Goal: Transaction & Acquisition: Subscribe to service/newsletter

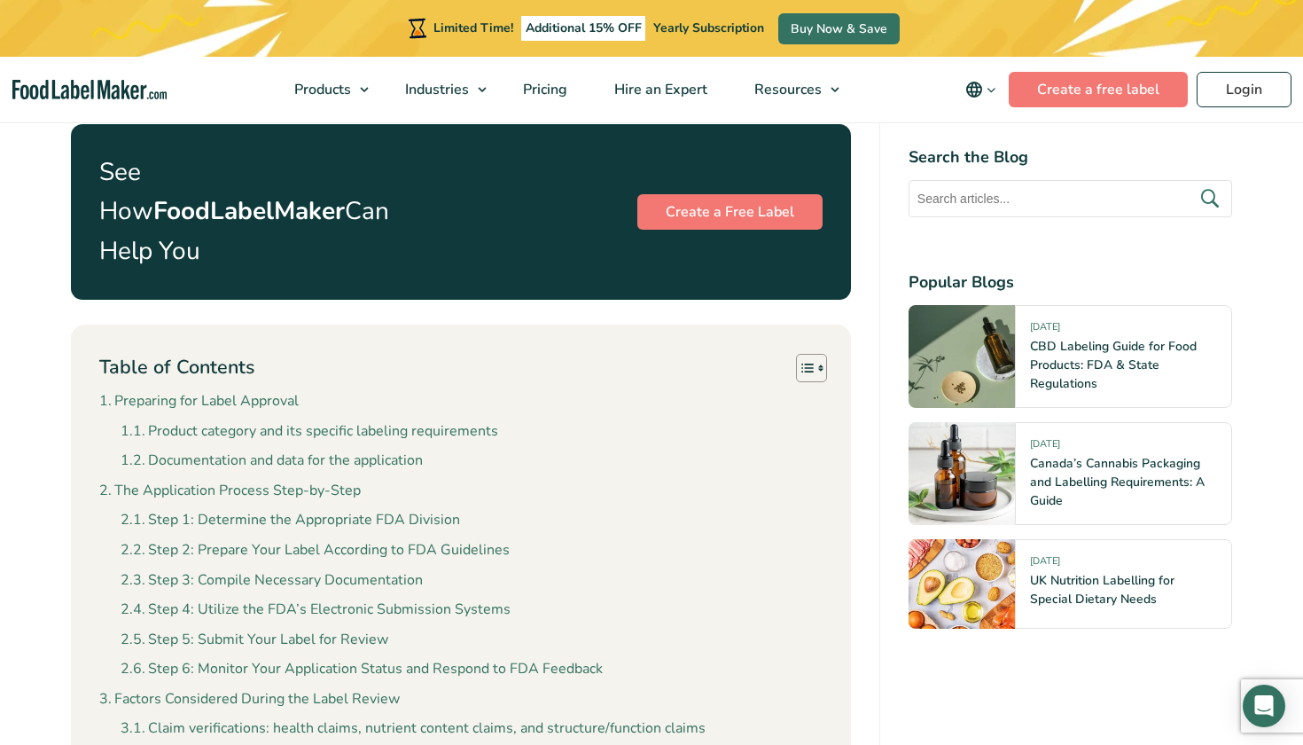
scroll to position [1689, 0]
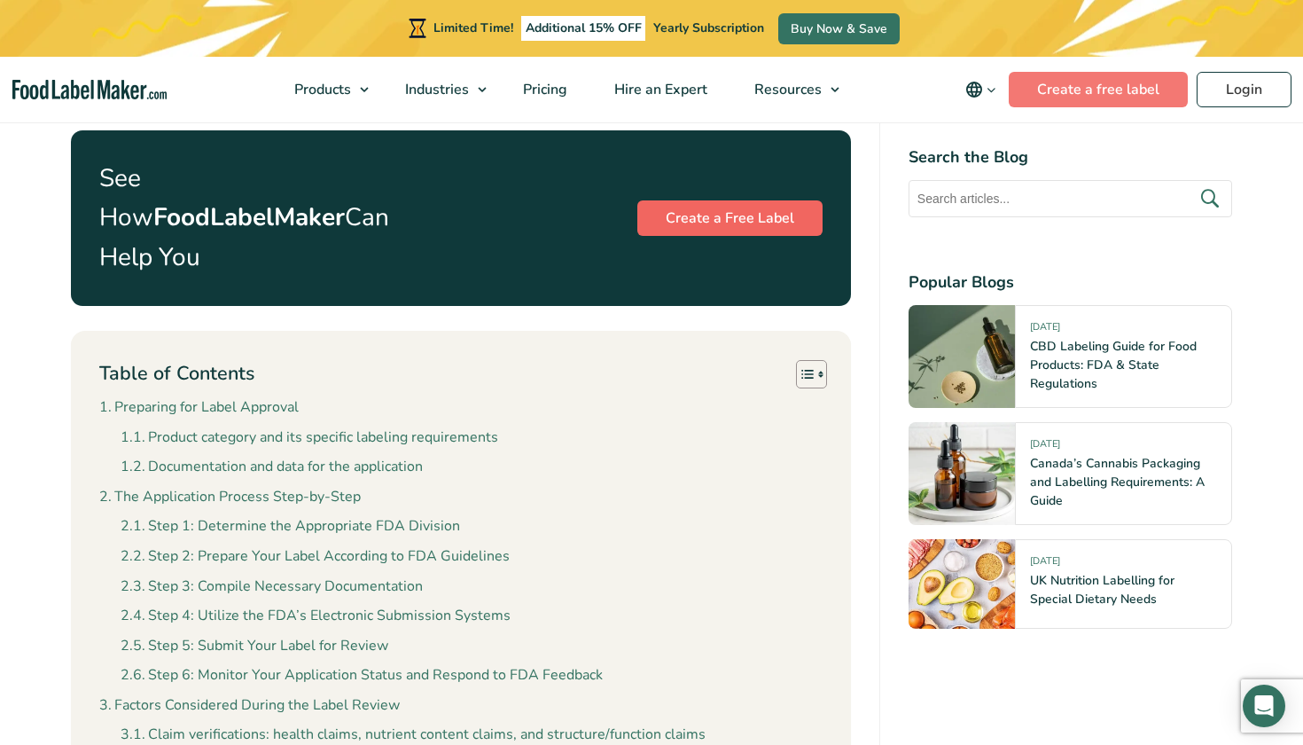
click at [783, 200] on link "Create a Free Label" at bounding box center [729, 217] width 185 height 35
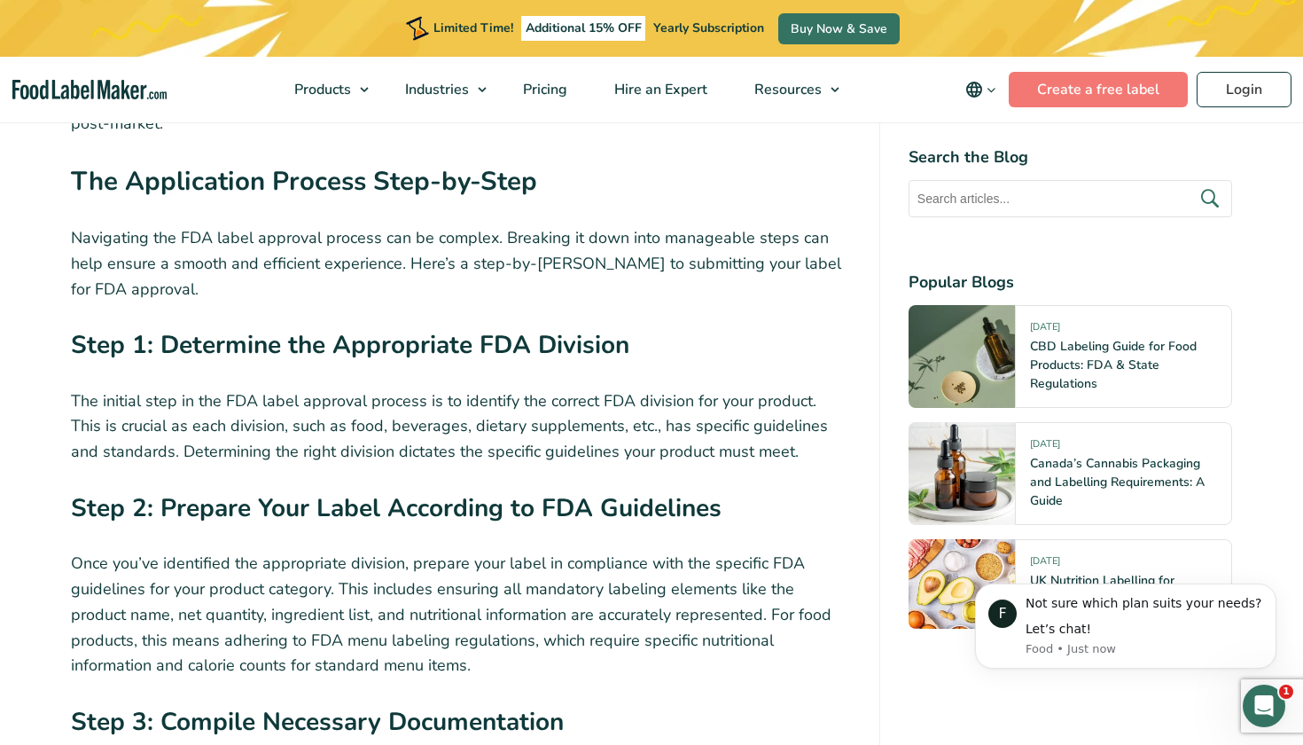
scroll to position [0, 0]
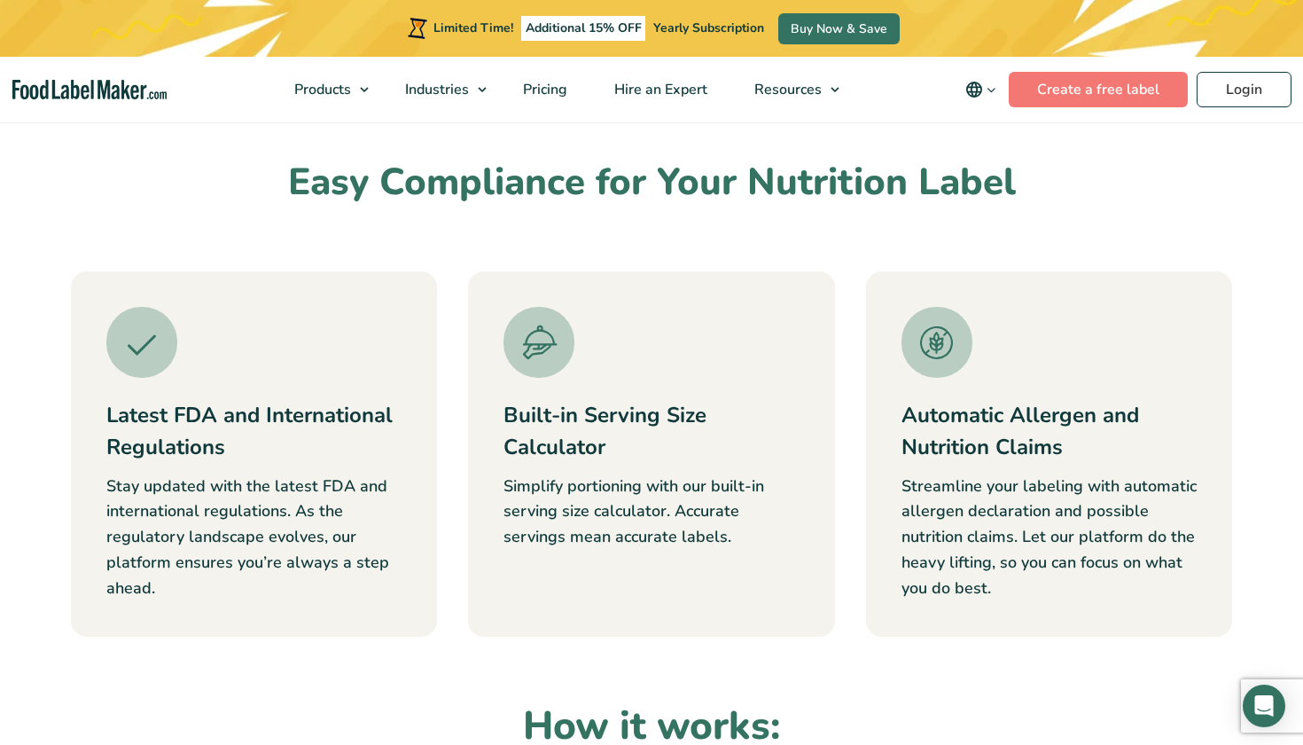
scroll to position [585, 0]
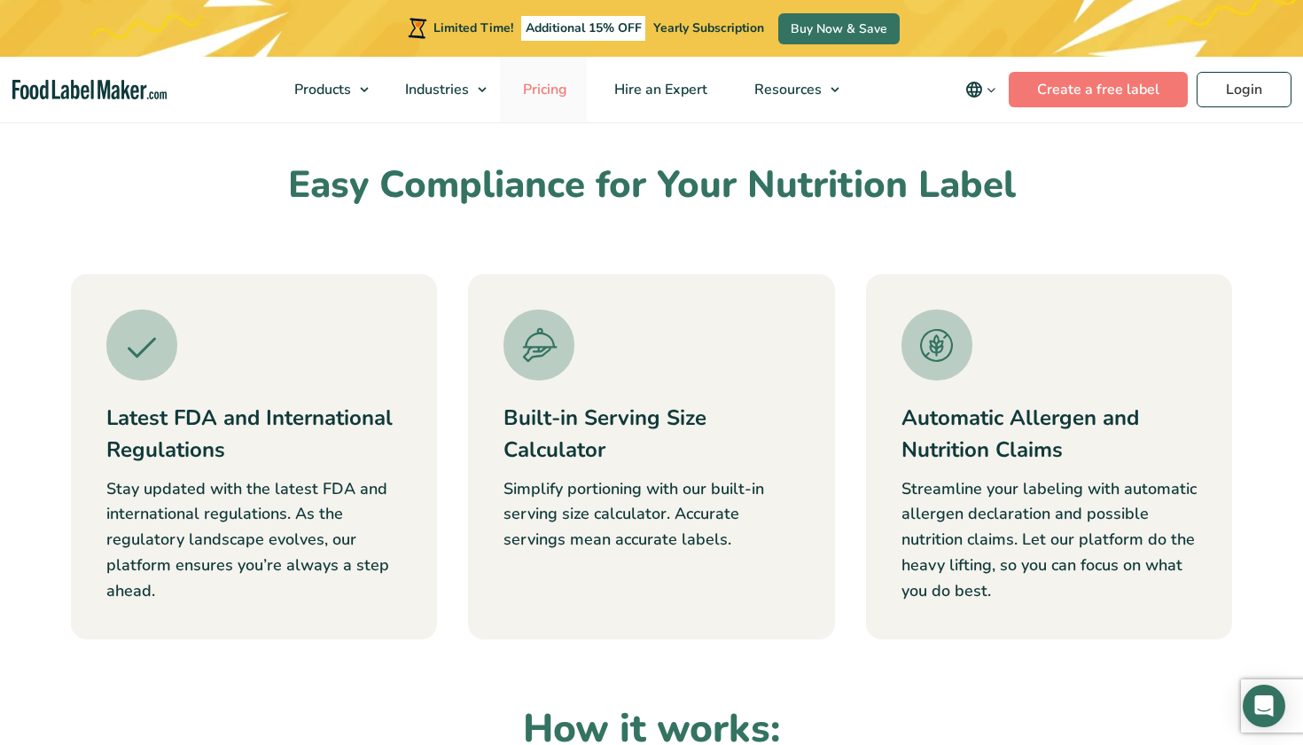
click at [547, 90] on span "Pricing" at bounding box center [543, 90] width 51 height 20
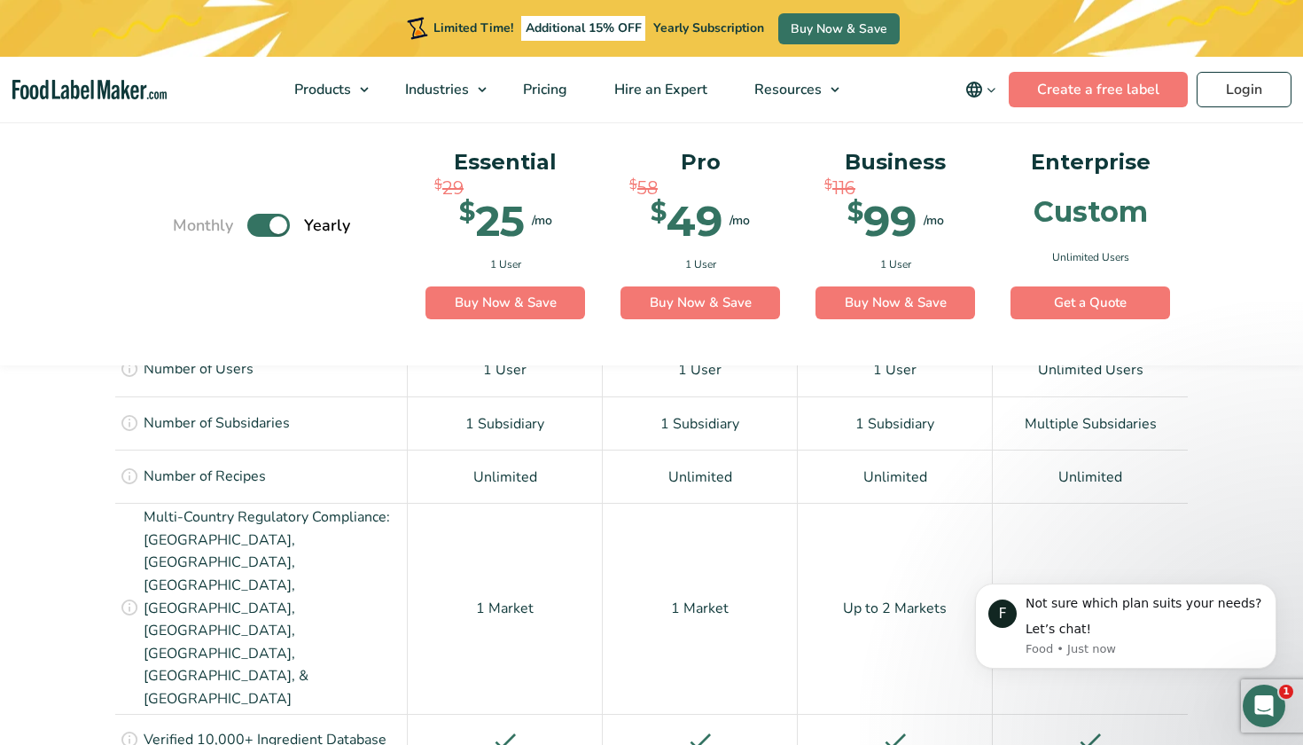
scroll to position [1291, 0]
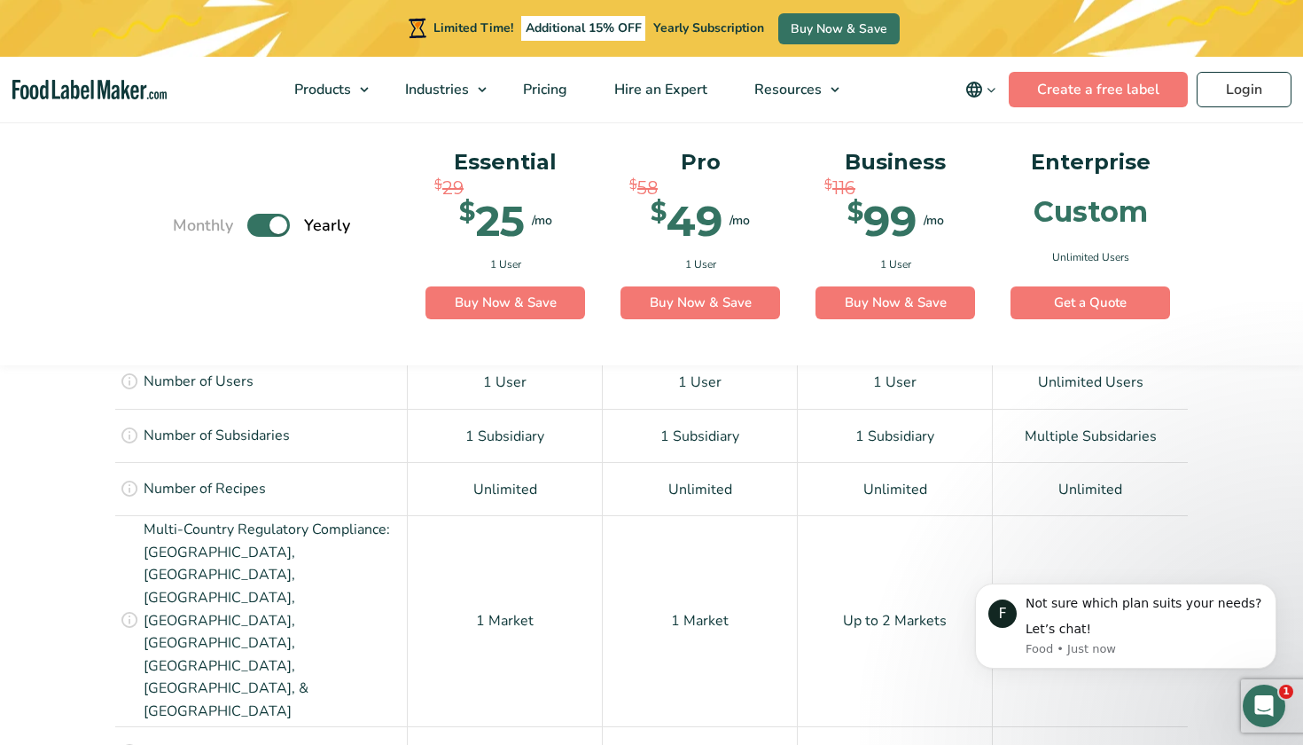
click at [256, 227] on label "Toggle" at bounding box center [268, 225] width 43 height 23
click at [188, 227] on input "Toggle" at bounding box center [182, 225] width 12 height 12
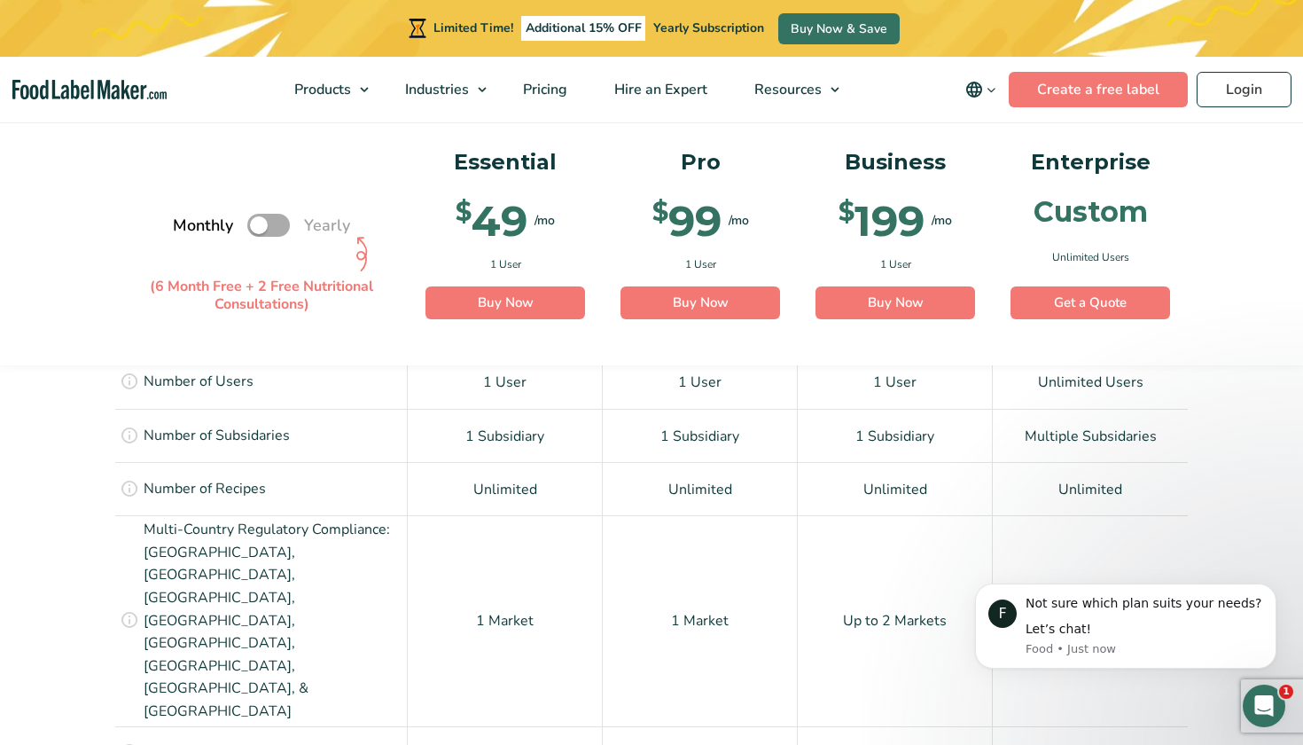
click at [279, 225] on label "Toggle" at bounding box center [268, 225] width 43 height 23
click at [188, 225] on input "Toggle" at bounding box center [182, 225] width 12 height 12
checkbox input "true"
